Goal: Information Seeking & Learning: Compare options

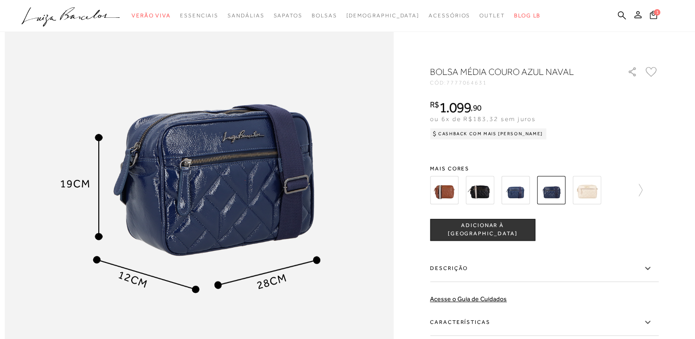
click at [480, 194] on img at bounding box center [480, 190] width 28 height 28
click at [480, 194] on div "BOLSA MÉDIA COURO AZUL NAVAL CÓD: 7777064631 × É necessário selecionar um taman…" at bounding box center [544, 244] width 229 height 359
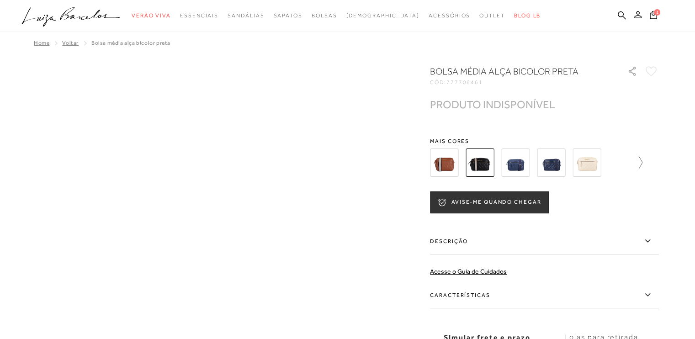
click at [643, 162] on icon at bounding box center [636, 162] width 13 height 13
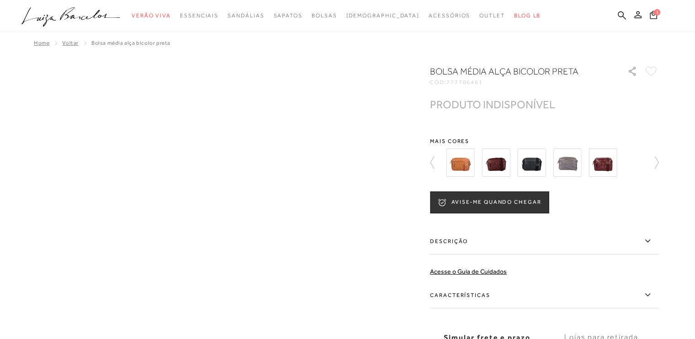
click at [571, 169] on img at bounding box center [567, 163] width 28 height 28
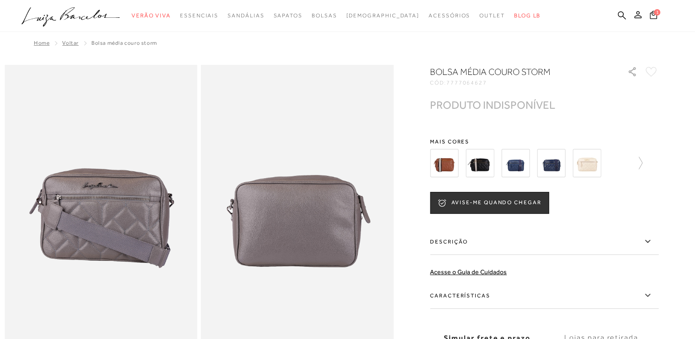
click at [492, 166] on img at bounding box center [480, 163] width 28 height 28
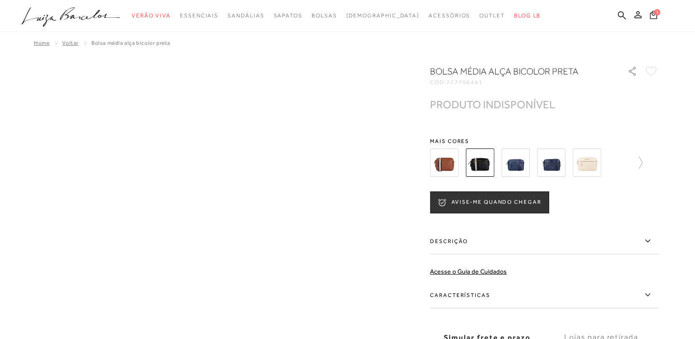
click at [454, 165] on img at bounding box center [444, 163] width 28 height 28
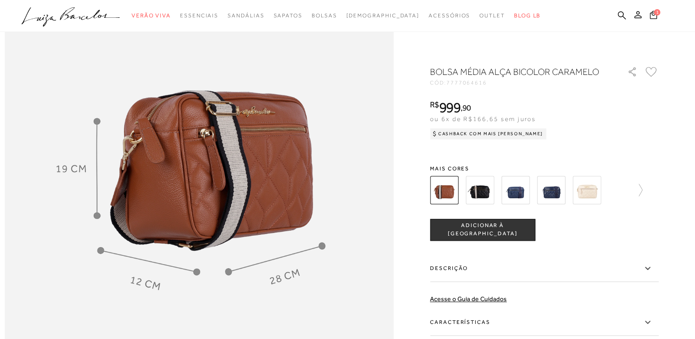
scroll to position [694, 0]
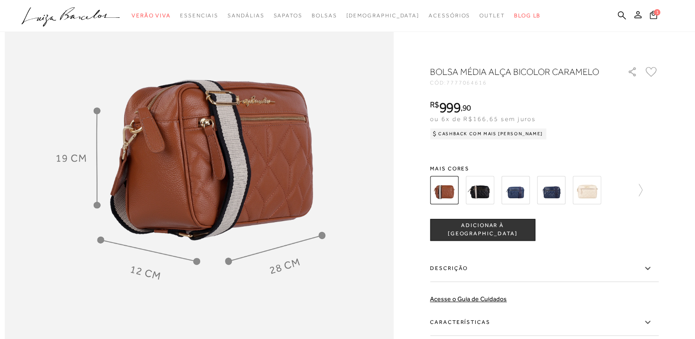
click at [651, 270] on icon at bounding box center [647, 268] width 11 height 11
click at [0, 0] on input "Descrição" at bounding box center [0, 0] width 0 height 0
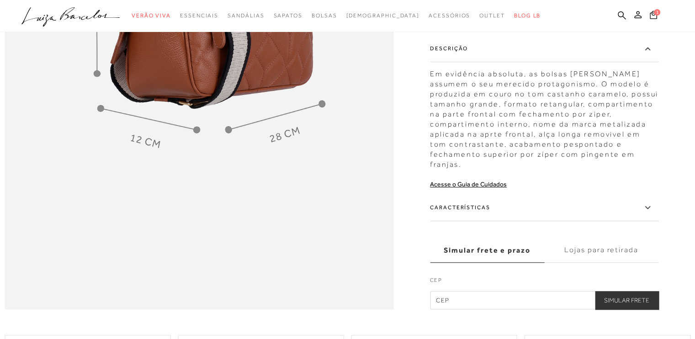
scroll to position [828, 0]
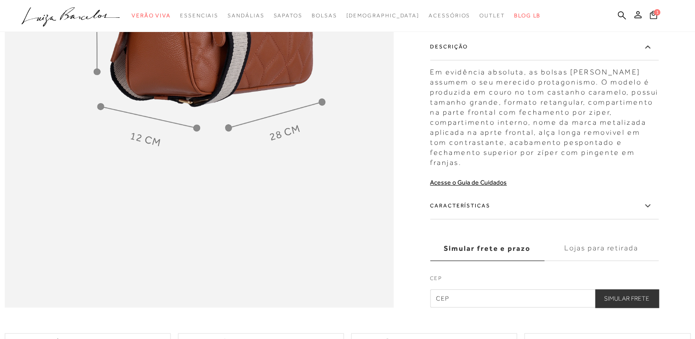
click at [650, 207] on icon at bounding box center [647, 205] width 5 height 3
click at [0, 0] on input "Características" at bounding box center [0, 0] width 0 height 0
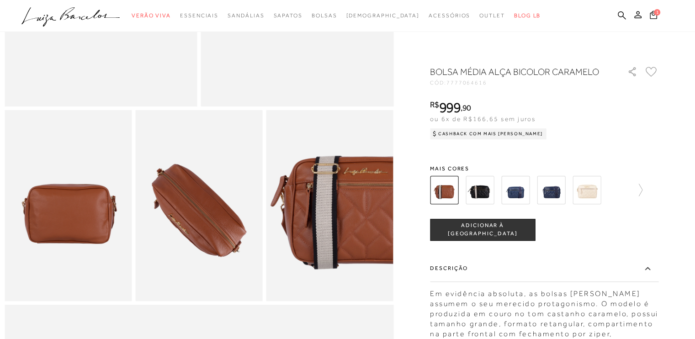
scroll to position [263, 0]
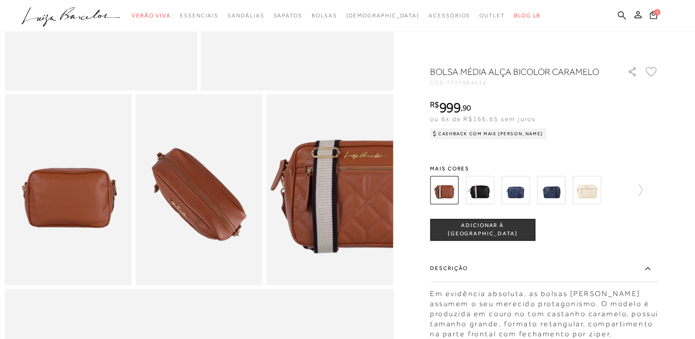
click at [557, 193] on img at bounding box center [551, 190] width 28 height 28
